Goal: Information Seeking & Learning: Learn about a topic

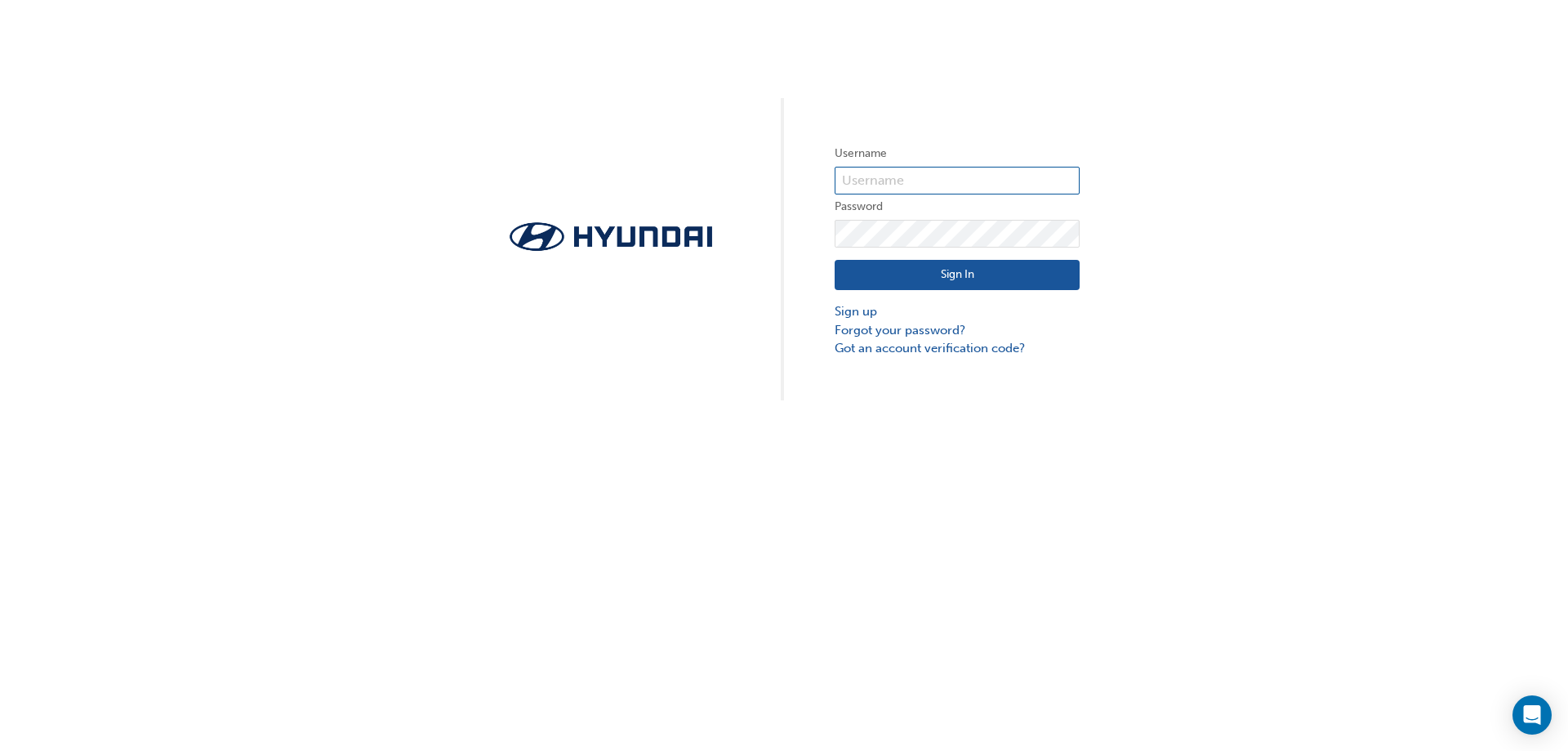
click at [876, 186] on input "text" at bounding box center [956, 180] width 245 height 28
type input "[EMAIL_ADDRESS][DOMAIN_NAME]"
drag, startPoint x: 996, startPoint y: 189, endPoint x: 723, endPoint y: 207, distance: 273.6
click at [724, 207] on div "Username [EMAIL_ADDRESS][DOMAIN_NAME] Password Sign In Sign up Forgot your pass…" at bounding box center [784, 200] width 1568 height 400
type input "36841"
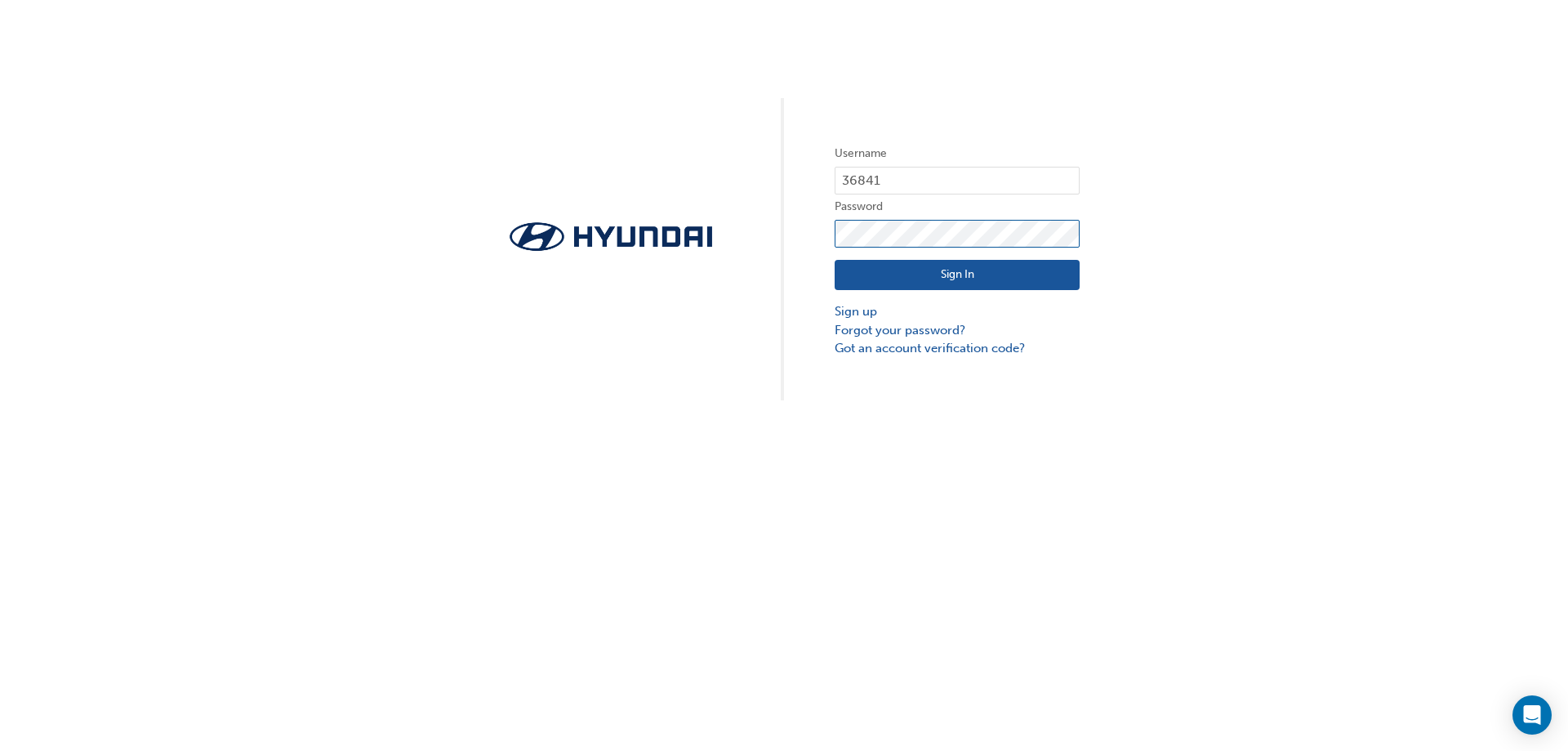
click button "Sign In" at bounding box center [956, 275] width 245 height 31
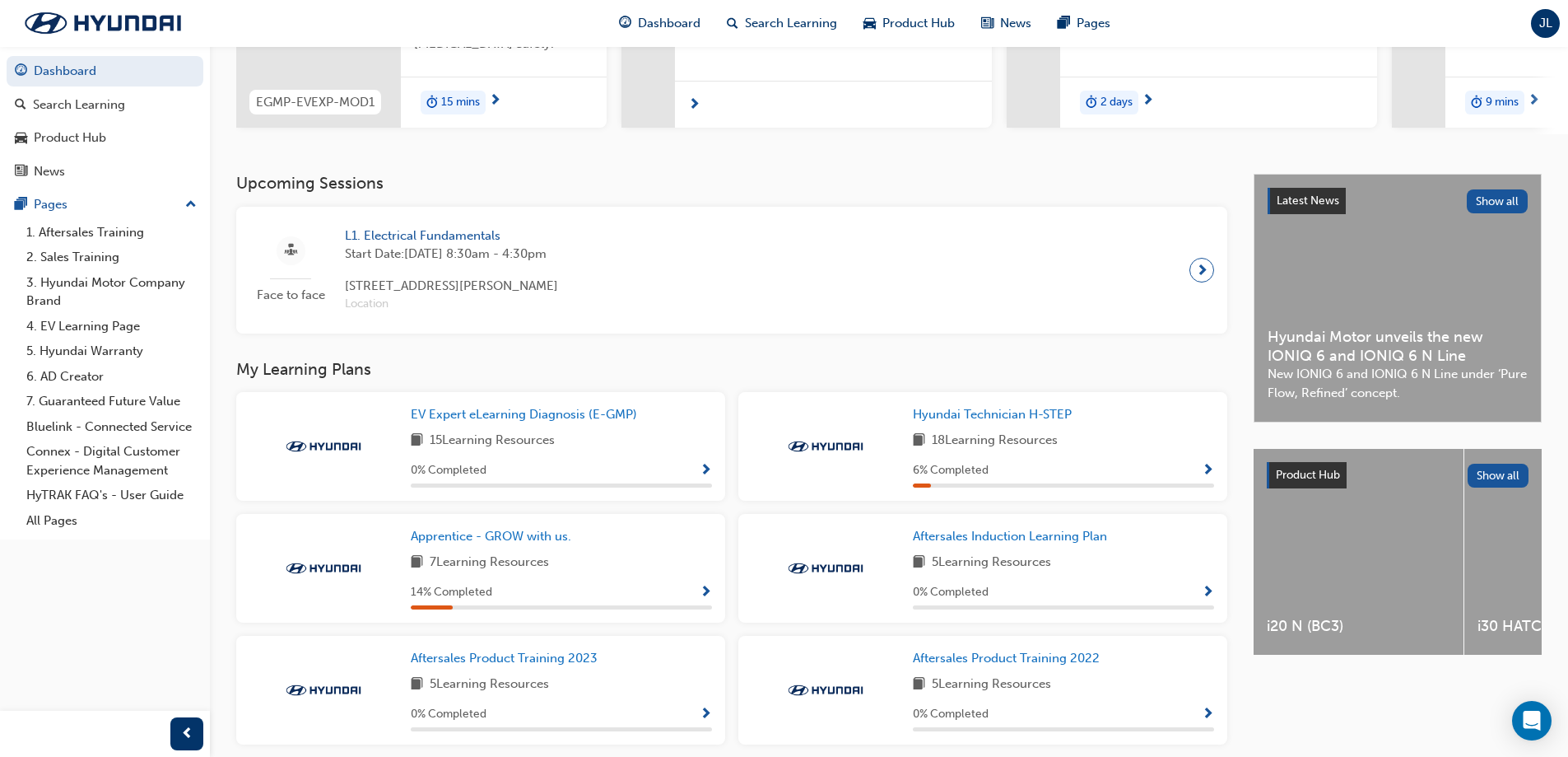
scroll to position [247, 0]
click at [985, 420] on span "Hyundai Technician H-STEP" at bounding box center [992, 413] width 159 height 14
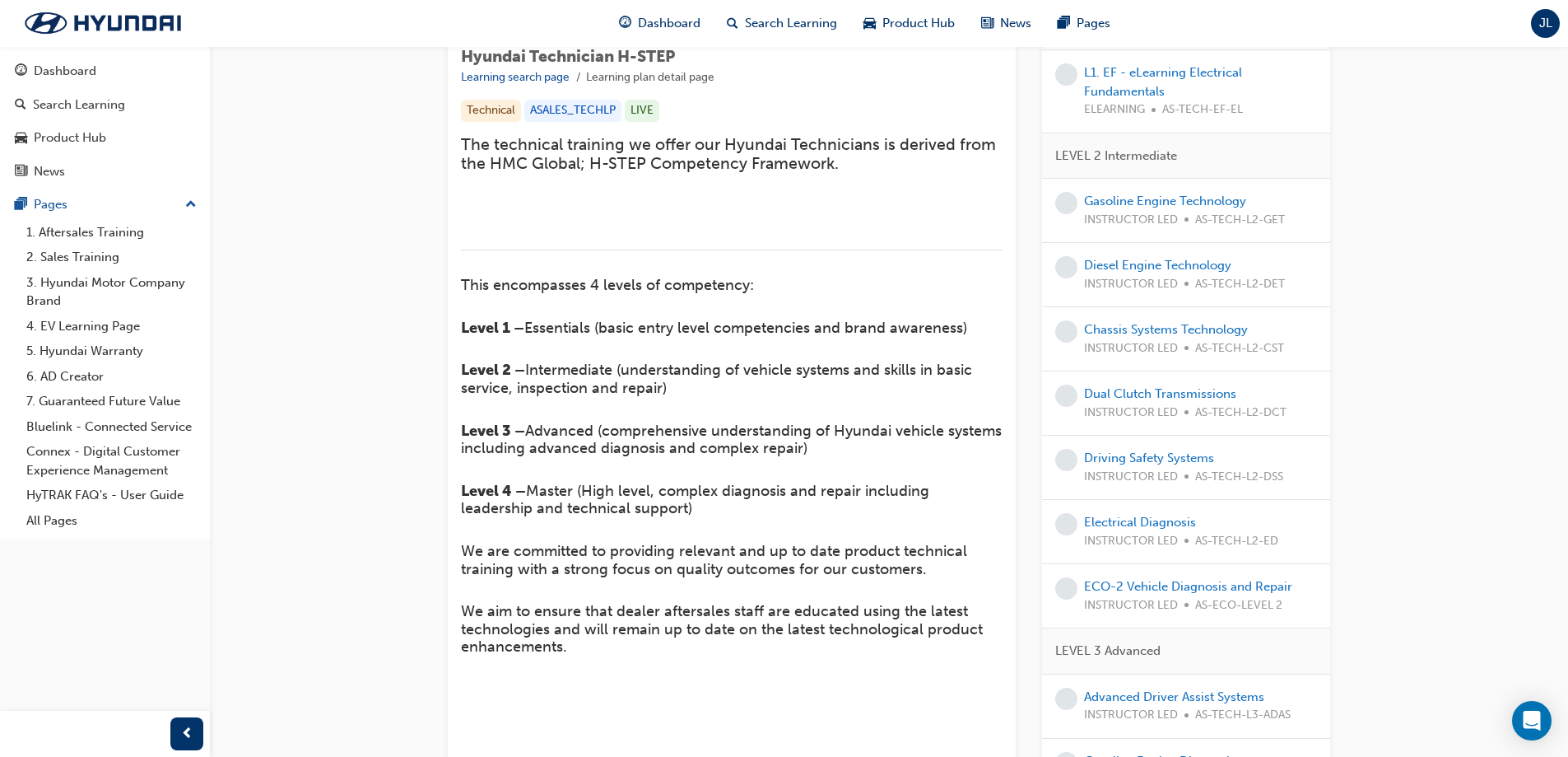
scroll to position [165, 0]
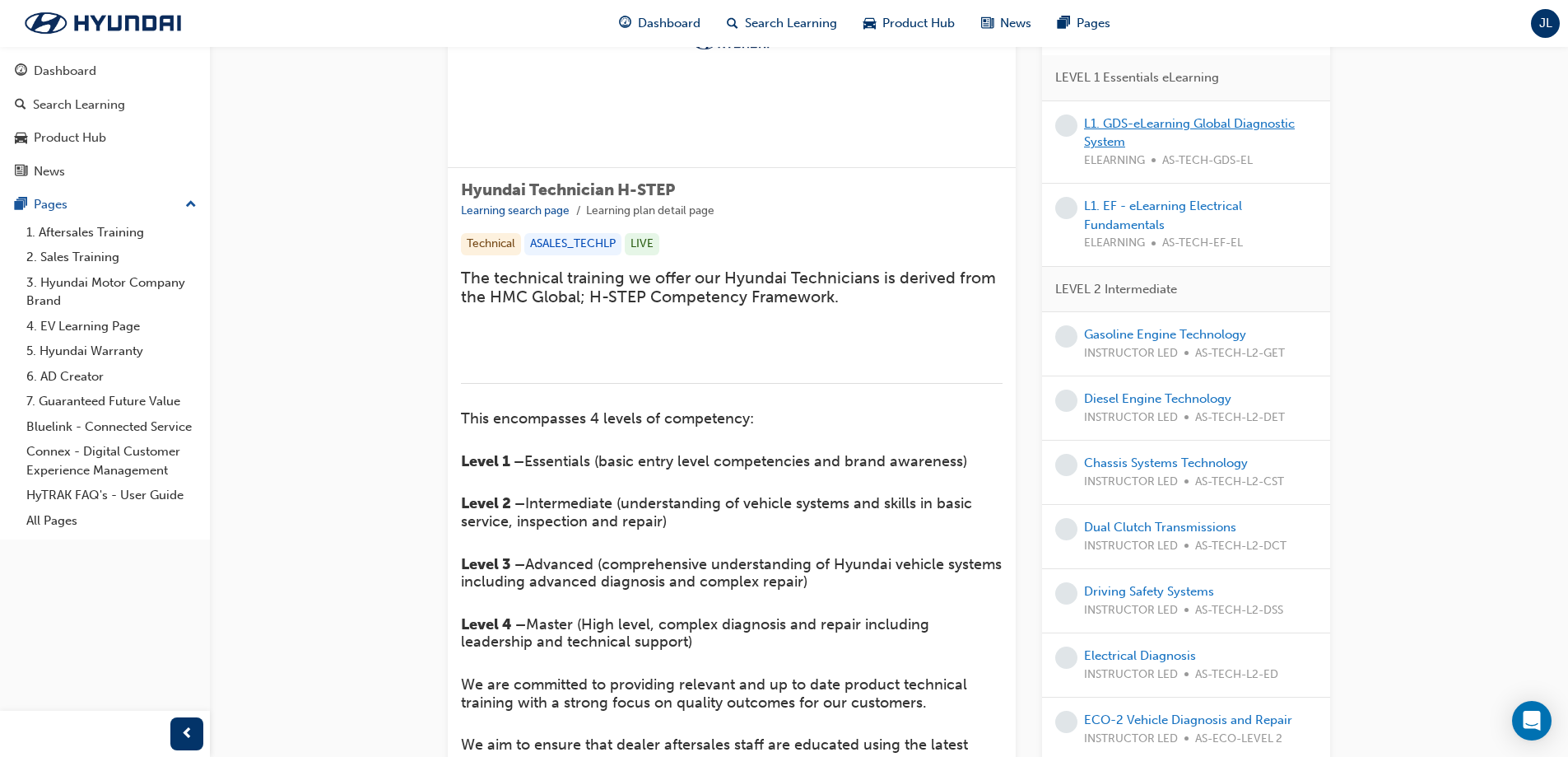
click at [1099, 127] on link "L1. GDS-eLearning Global Diagnostic System" at bounding box center [1189, 133] width 210 height 34
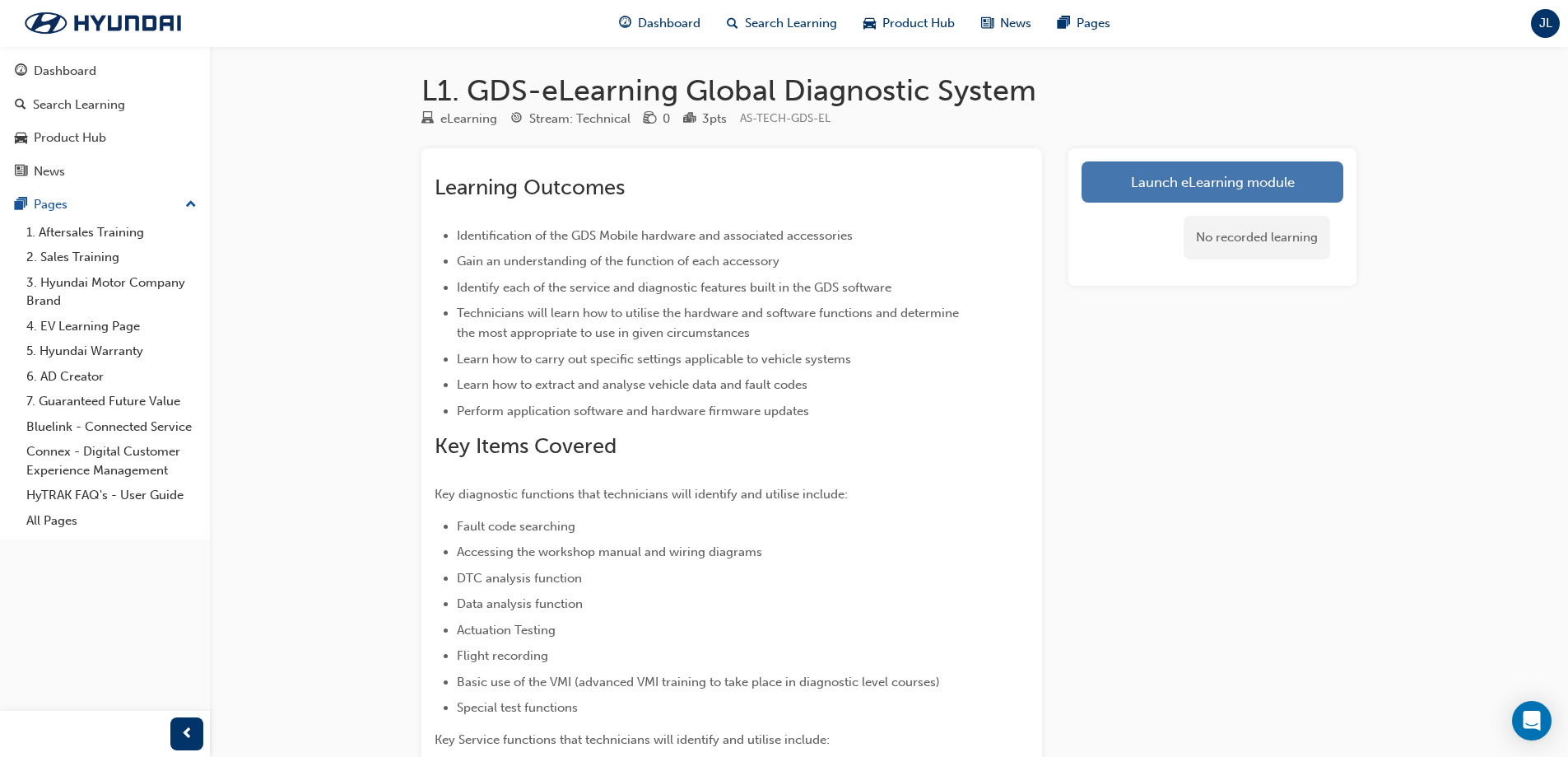
click at [1156, 182] on link "Launch eLearning module" at bounding box center [1212, 183] width 261 height 41
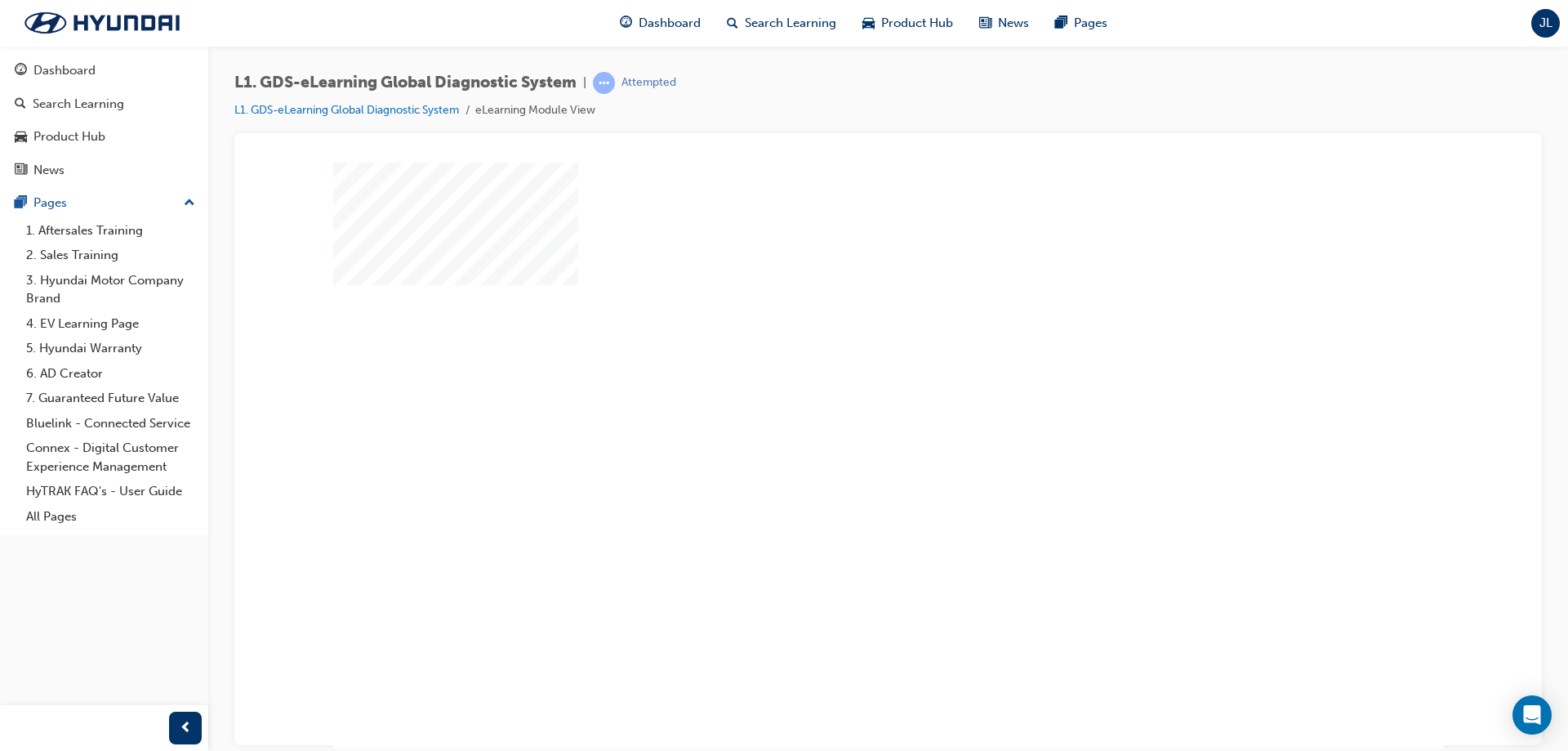
click at [841, 408] on div "play" at bounding box center [841, 408] width 0 height 0
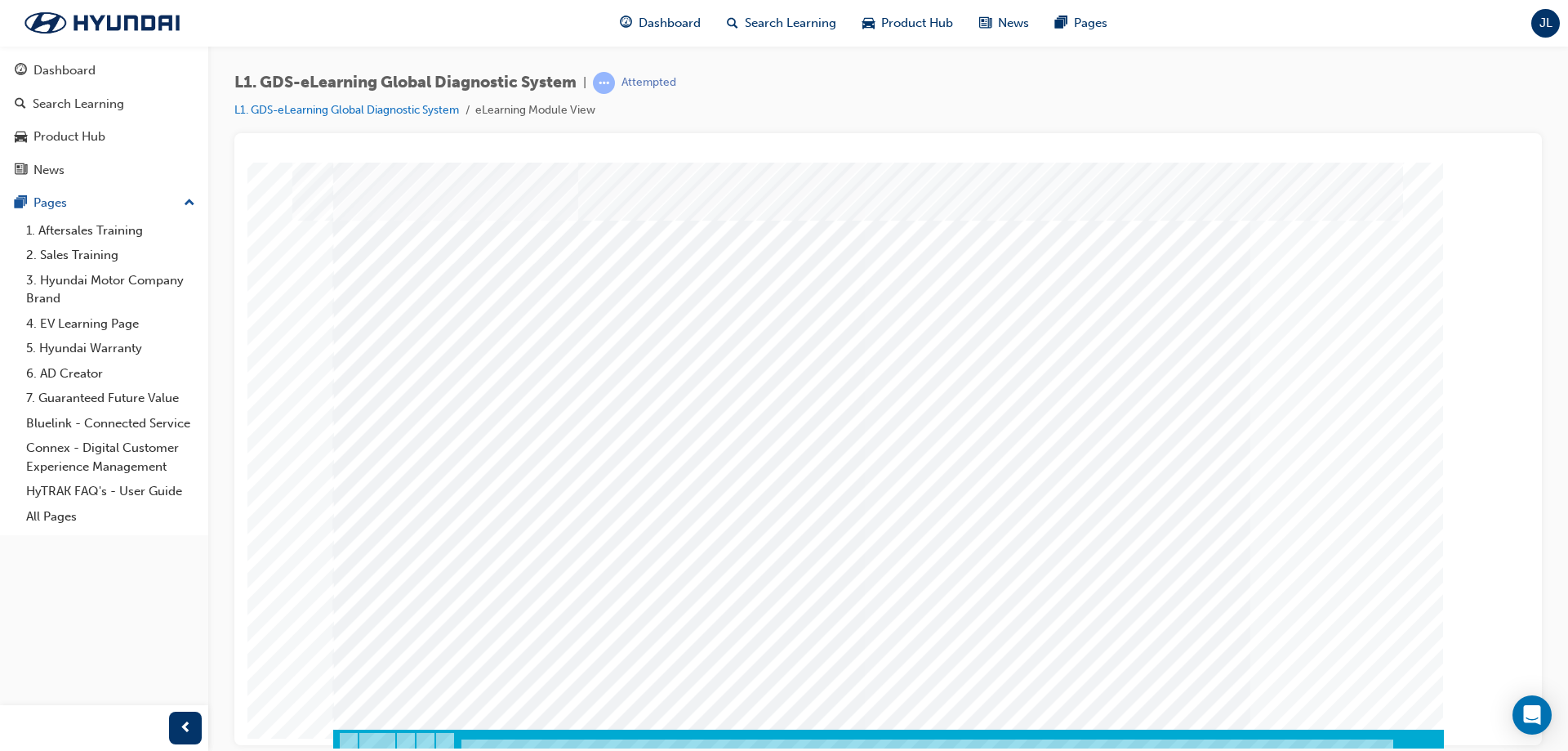
scroll to position [27, 0]
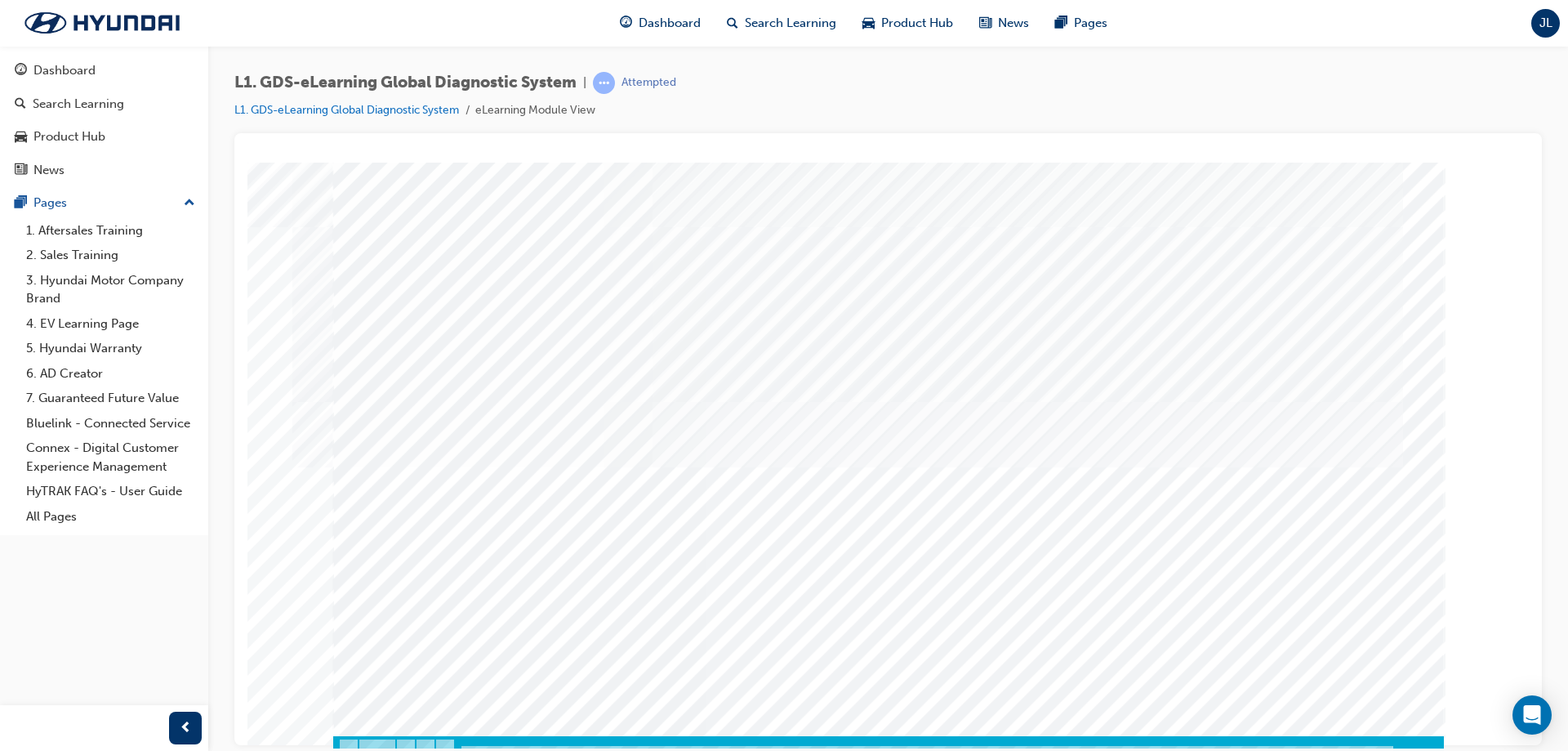
scroll to position [27, 0]
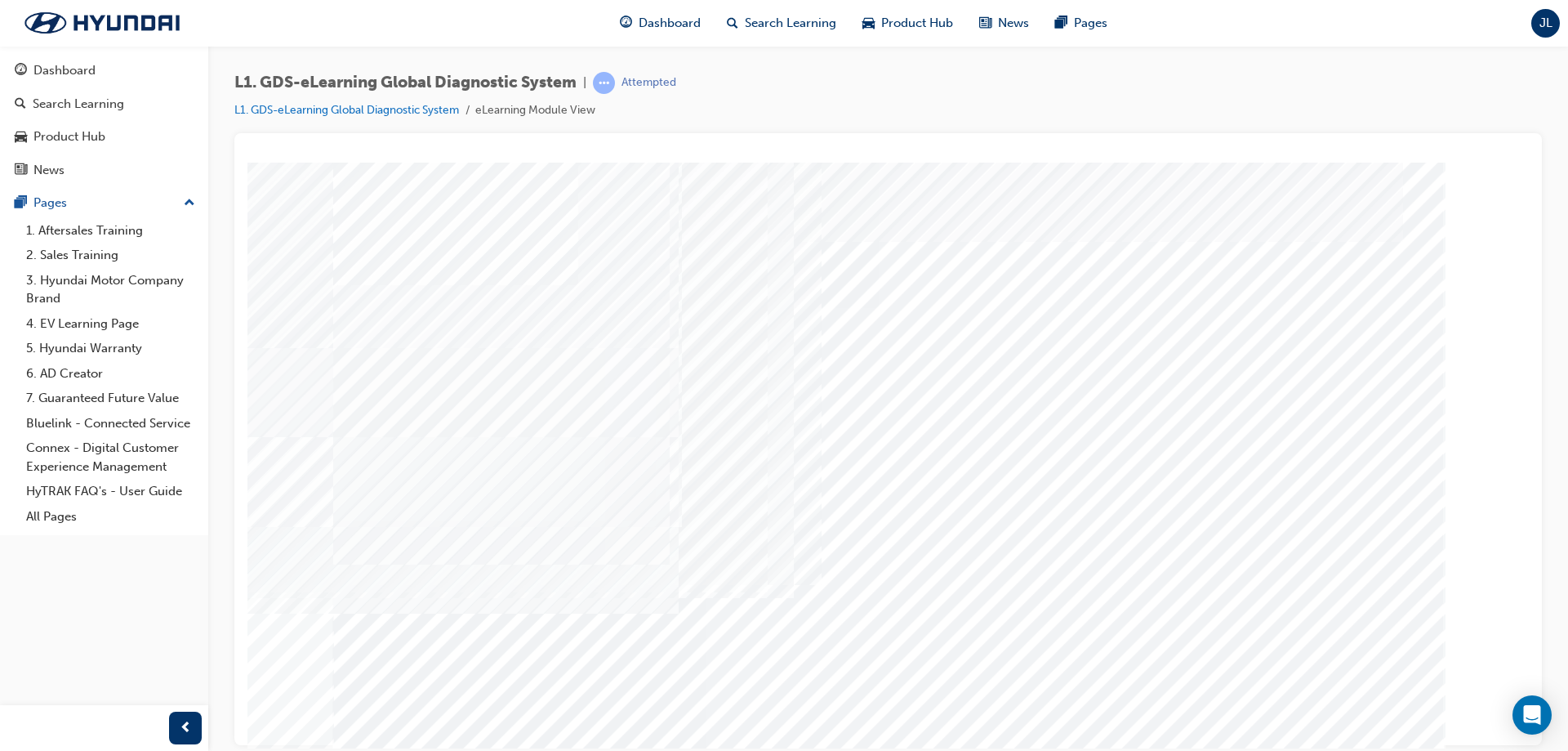
click at [718, 607] on div "multistate" at bounding box center [889, 455] width 1111 height 588
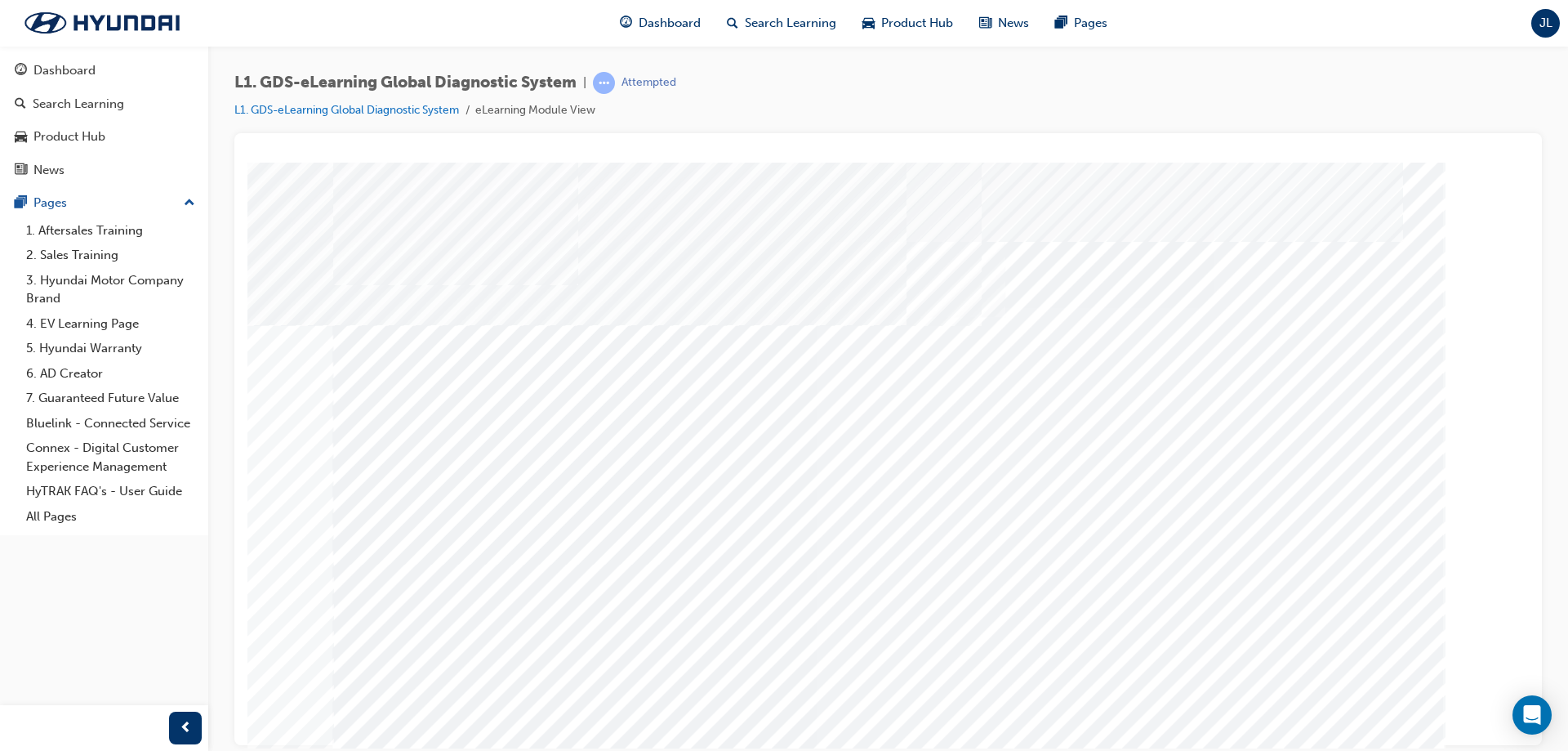
drag, startPoint x: 889, startPoint y: 599, endPoint x: 979, endPoint y: 601, distance: 90.0
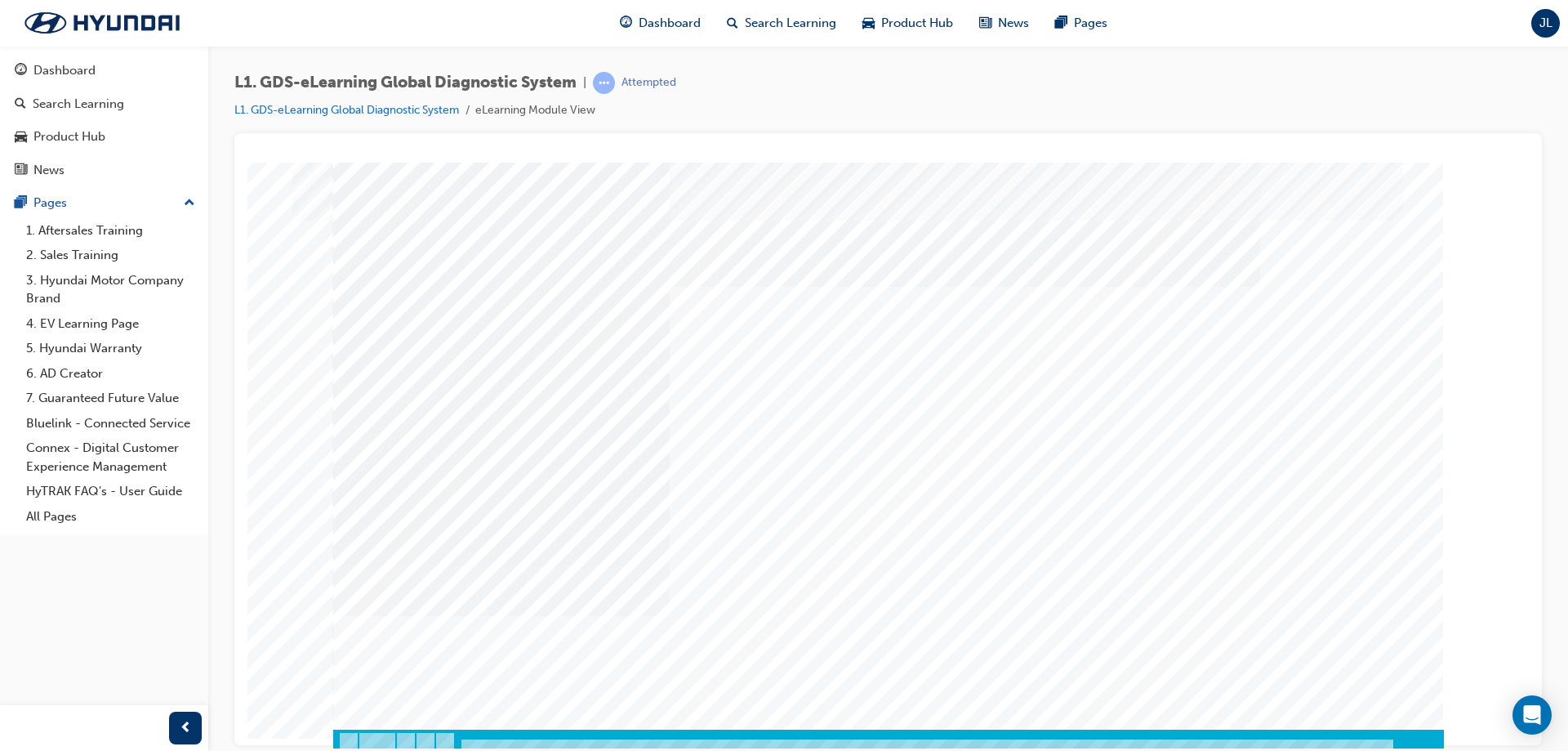
scroll to position [27, 0]
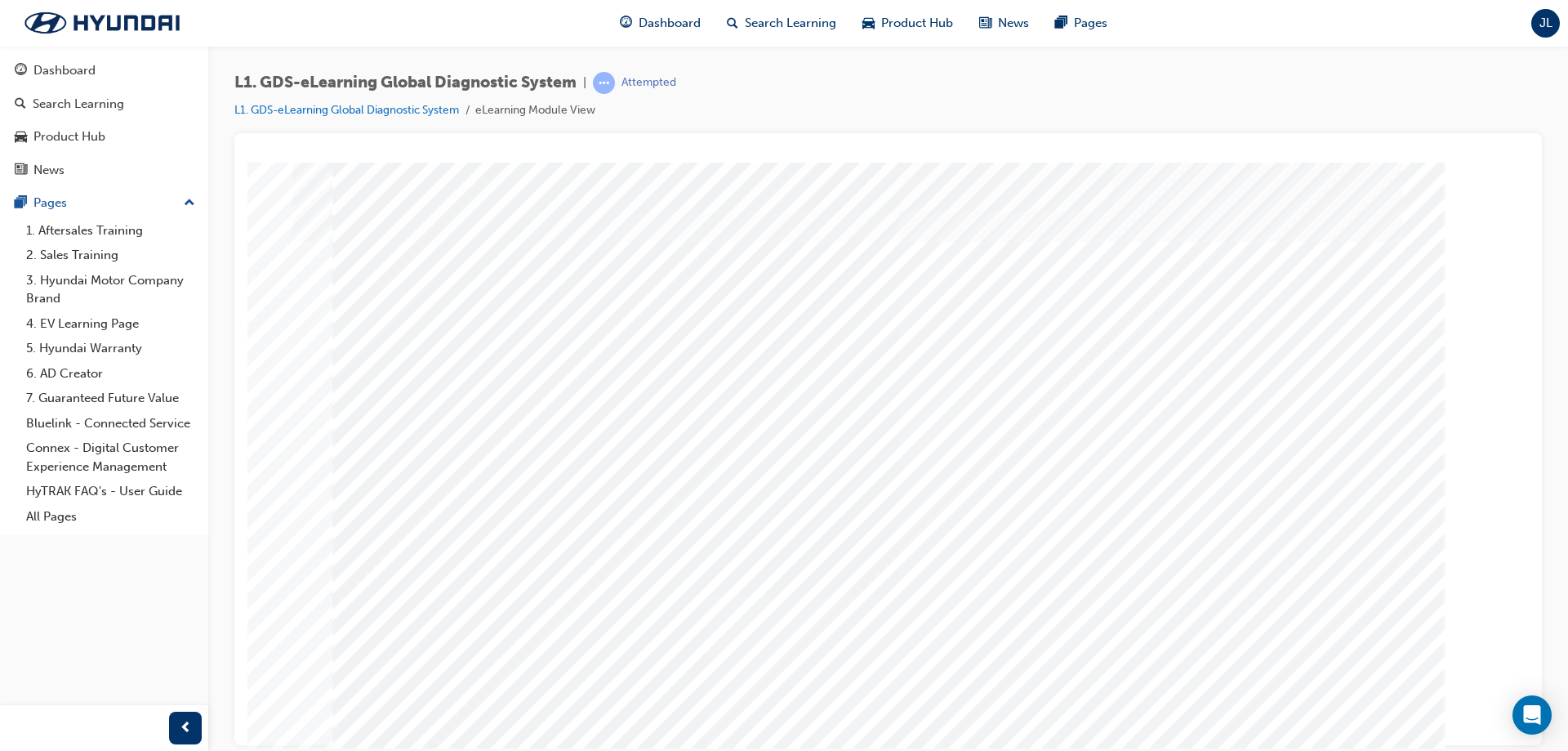
drag, startPoint x: 333, startPoint y: 433, endPoint x: 411, endPoint y: 432, distance: 78.0
click at [411, 169] on div "multistate" at bounding box center [888, 169] width 1268 height 0
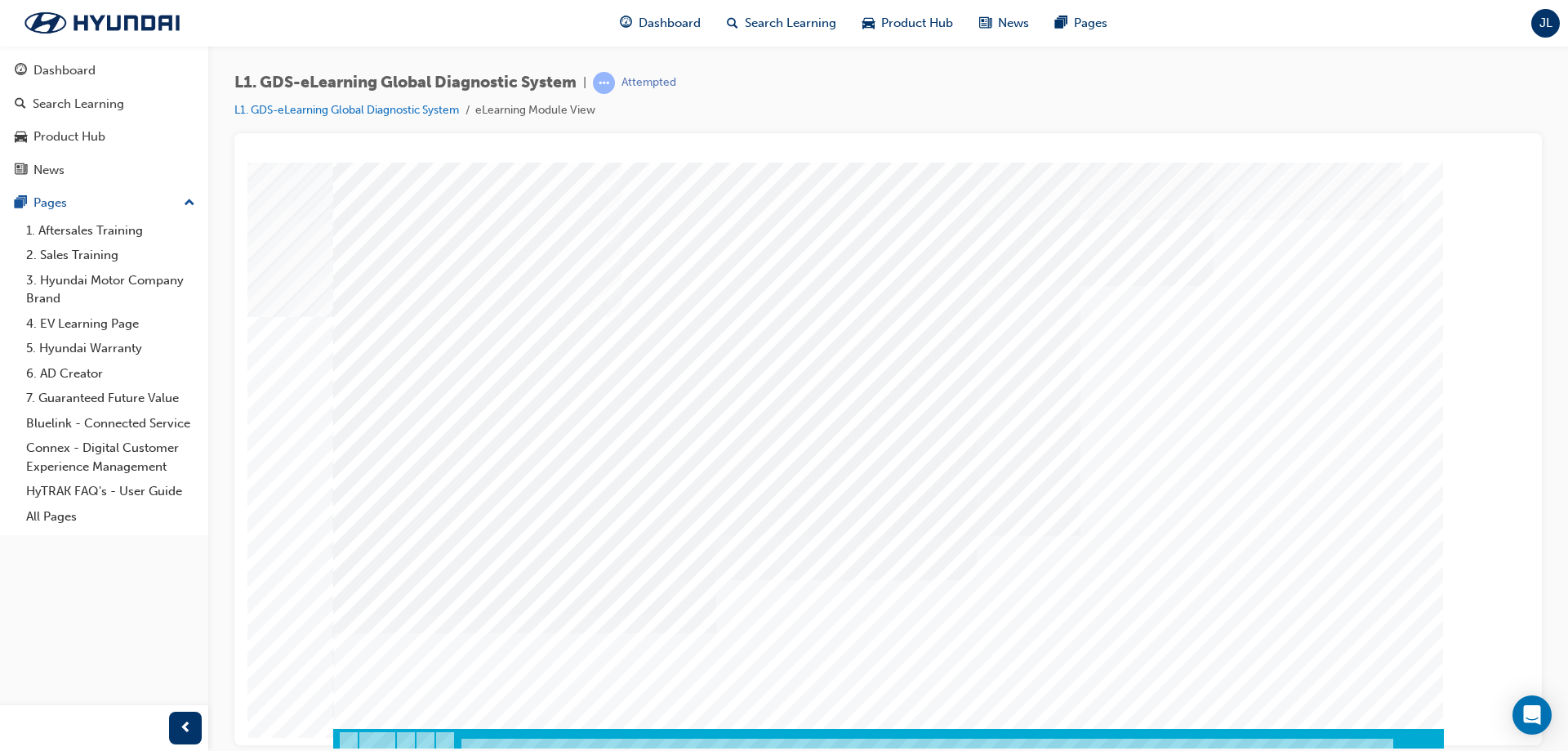
scroll to position [27, 0]
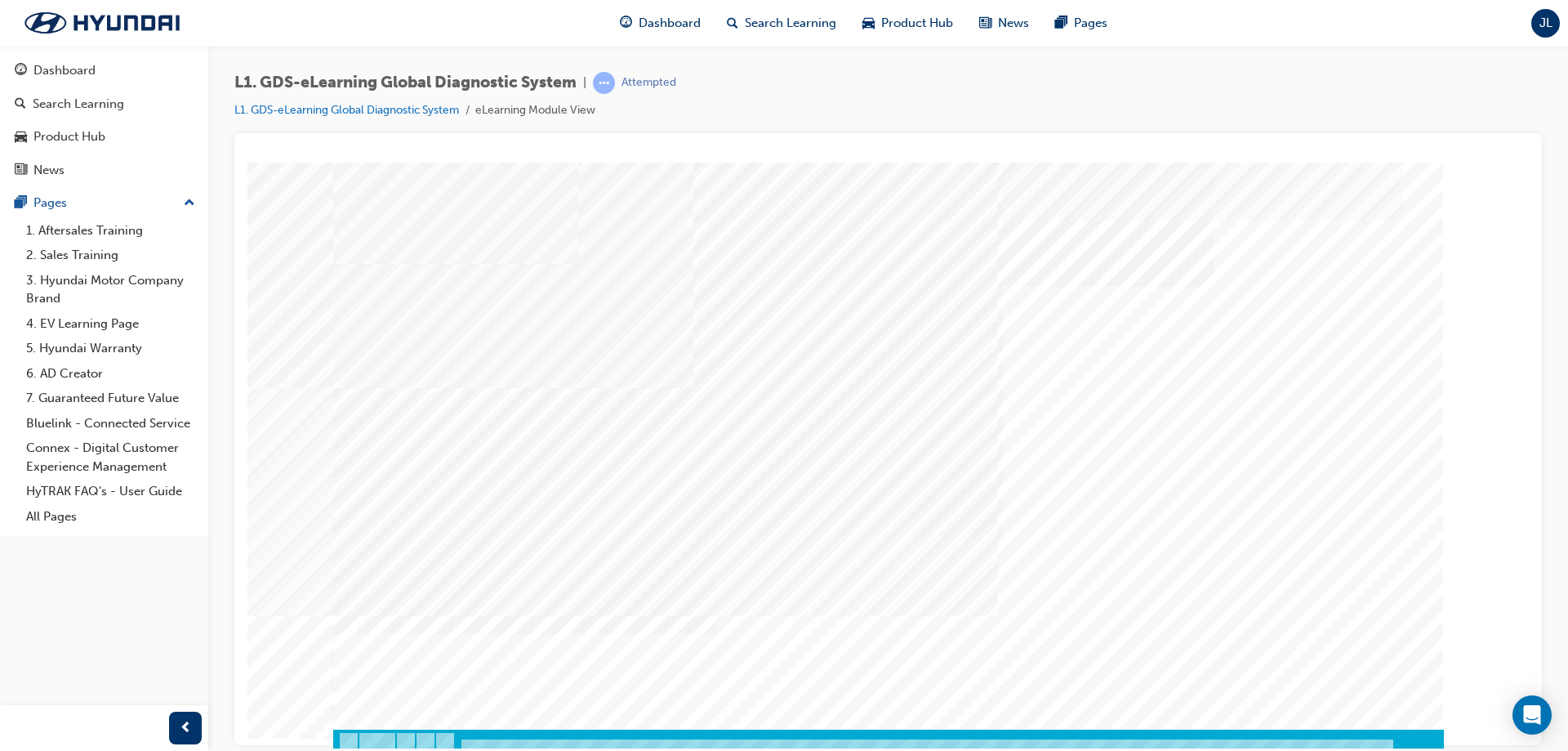
scroll to position [27, 0]
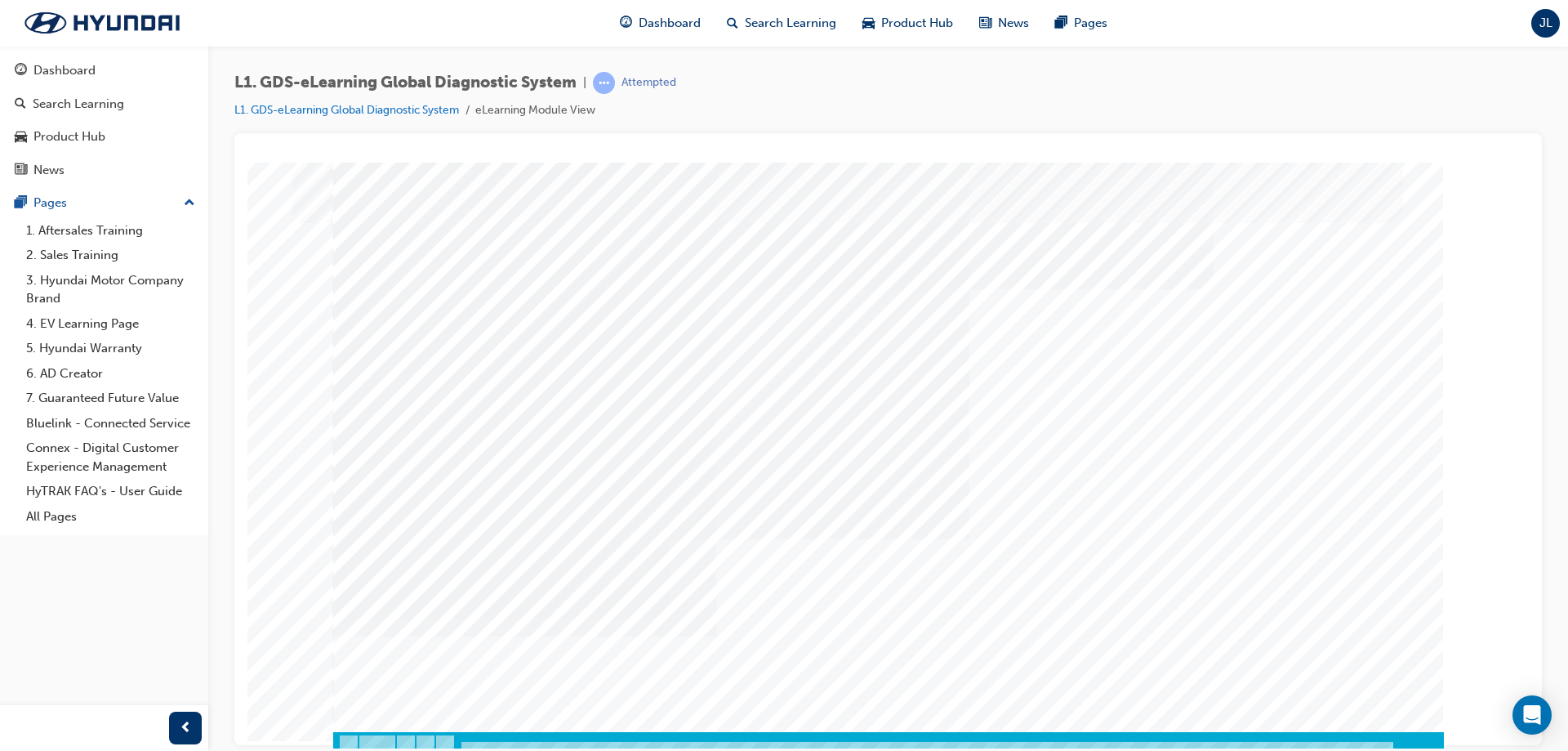
scroll to position [27, 0]
